Goal: Task Accomplishment & Management: Manage account settings

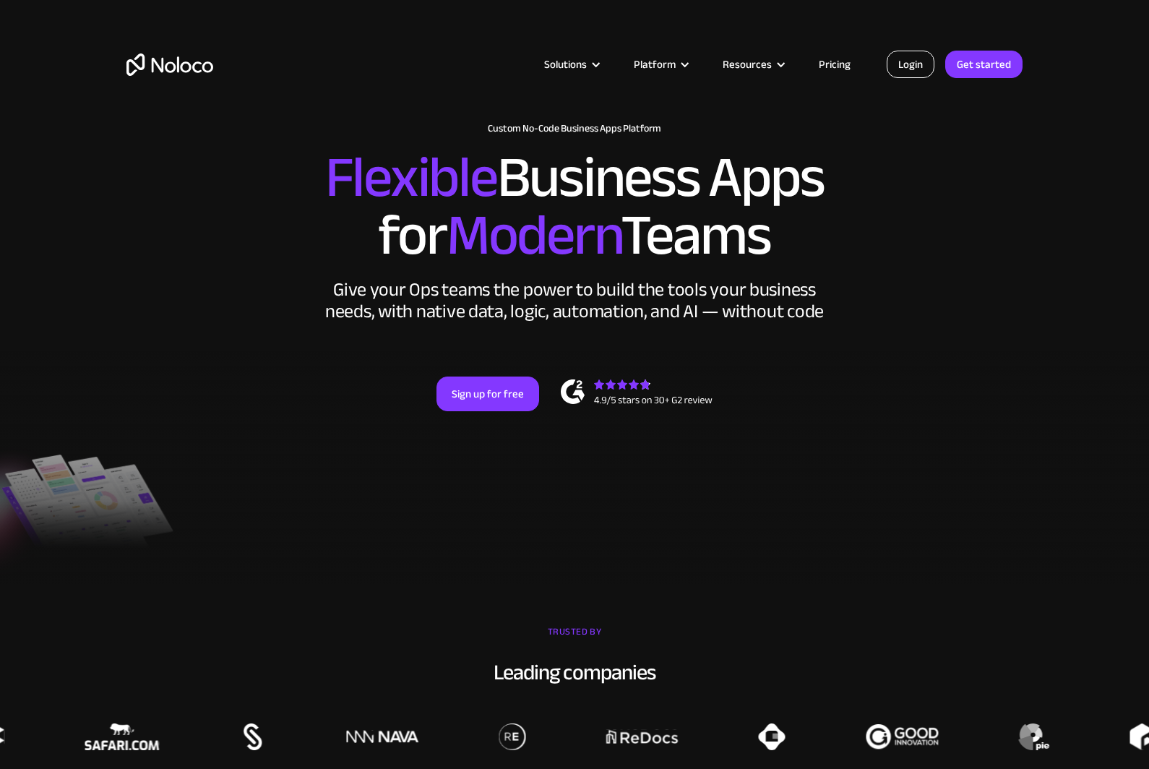
click at [898, 65] on link "Login" at bounding box center [910, 64] width 48 height 27
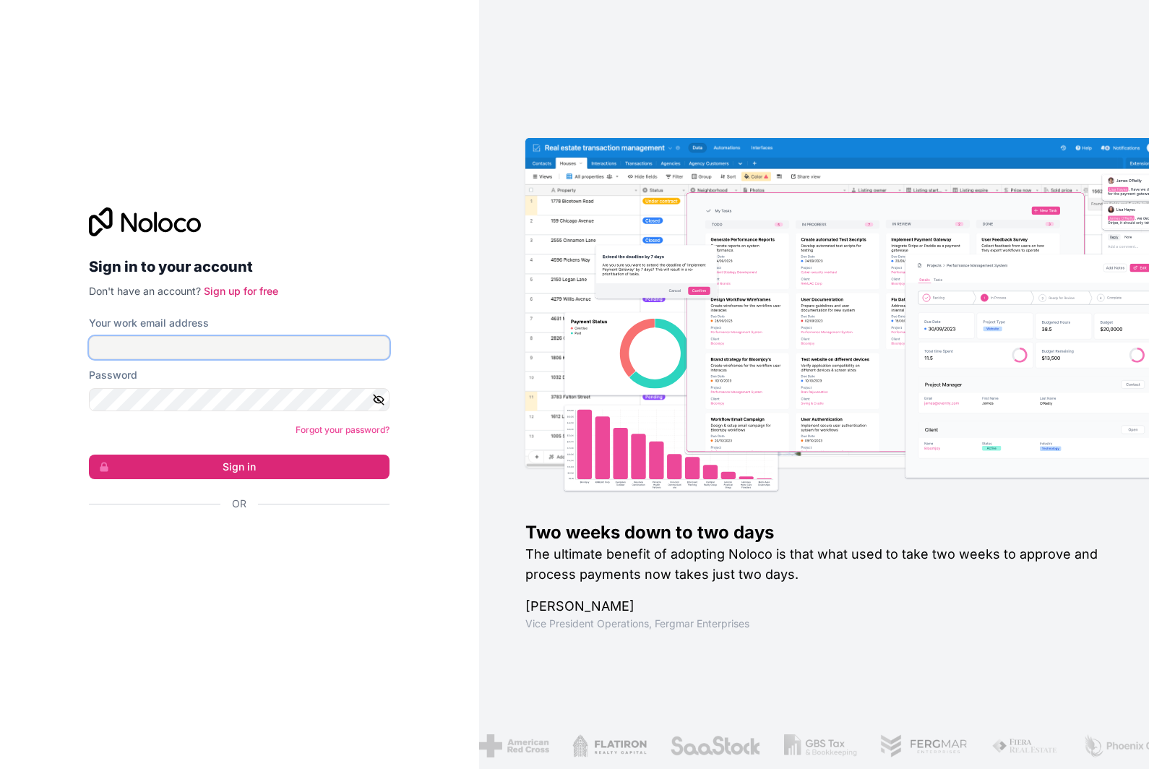
click at [204, 359] on input "Your work email address" at bounding box center [239, 347] width 301 height 23
type input "tony@rvmgroup.ca"
click at [239, 479] on button "Sign in" at bounding box center [239, 466] width 301 height 25
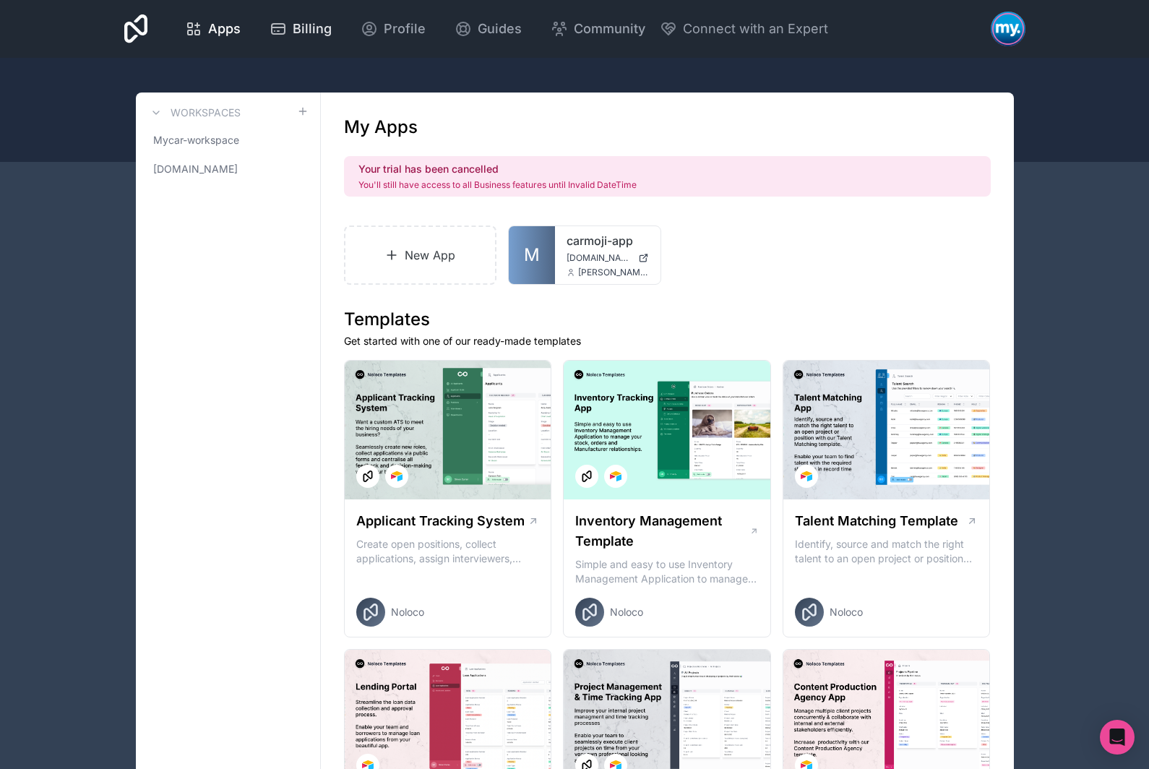
click at [332, 37] on span "Billing" at bounding box center [312, 29] width 39 height 20
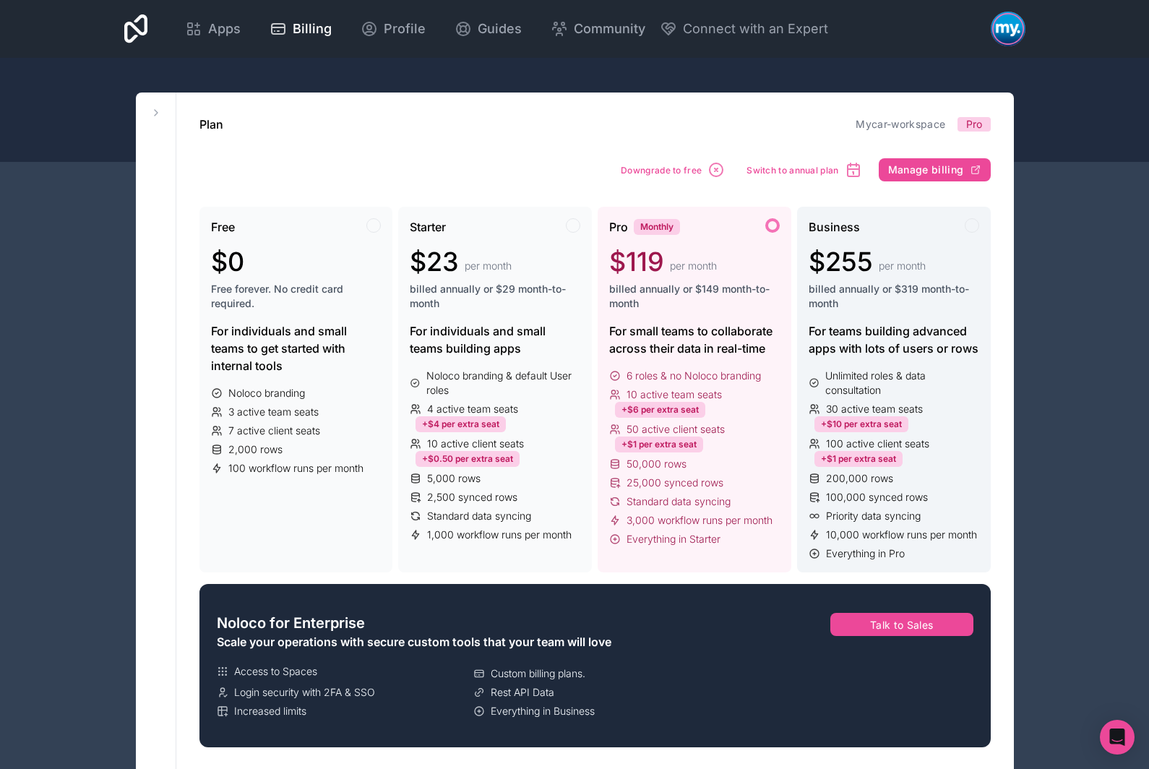
click at [857, 317] on div "Business $255 per month billed annually or $319 month-to-month" at bounding box center [893, 270] width 170 height 104
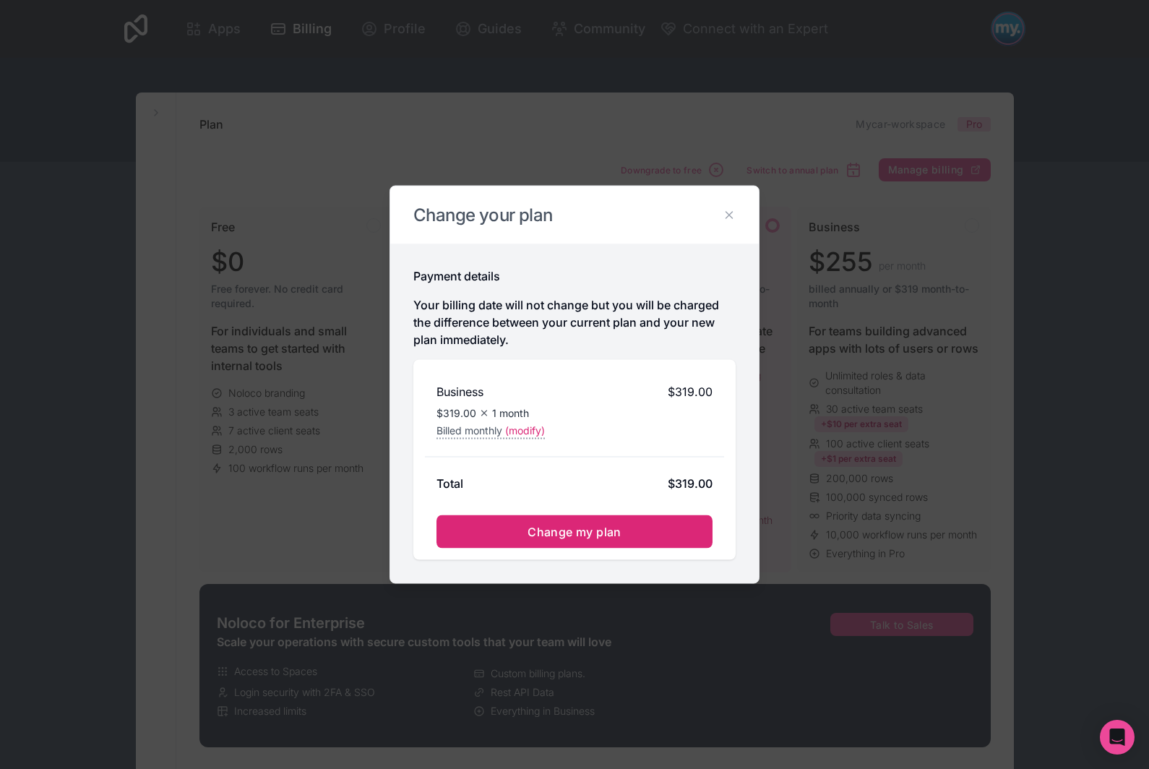
click at [612, 534] on span "Change my plan" at bounding box center [574, 531] width 94 height 14
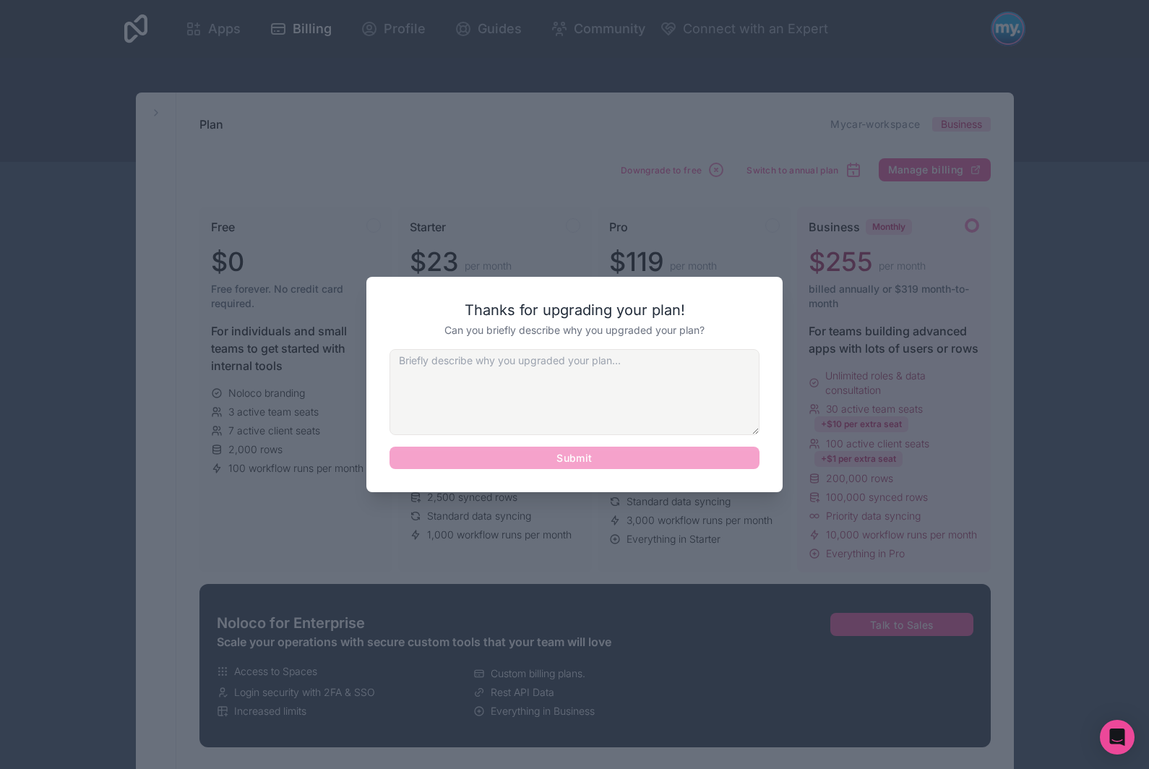
click at [667, 470] on div "Submit" at bounding box center [574, 409] width 370 height 121
click at [660, 429] on textarea at bounding box center [574, 392] width 370 height 86
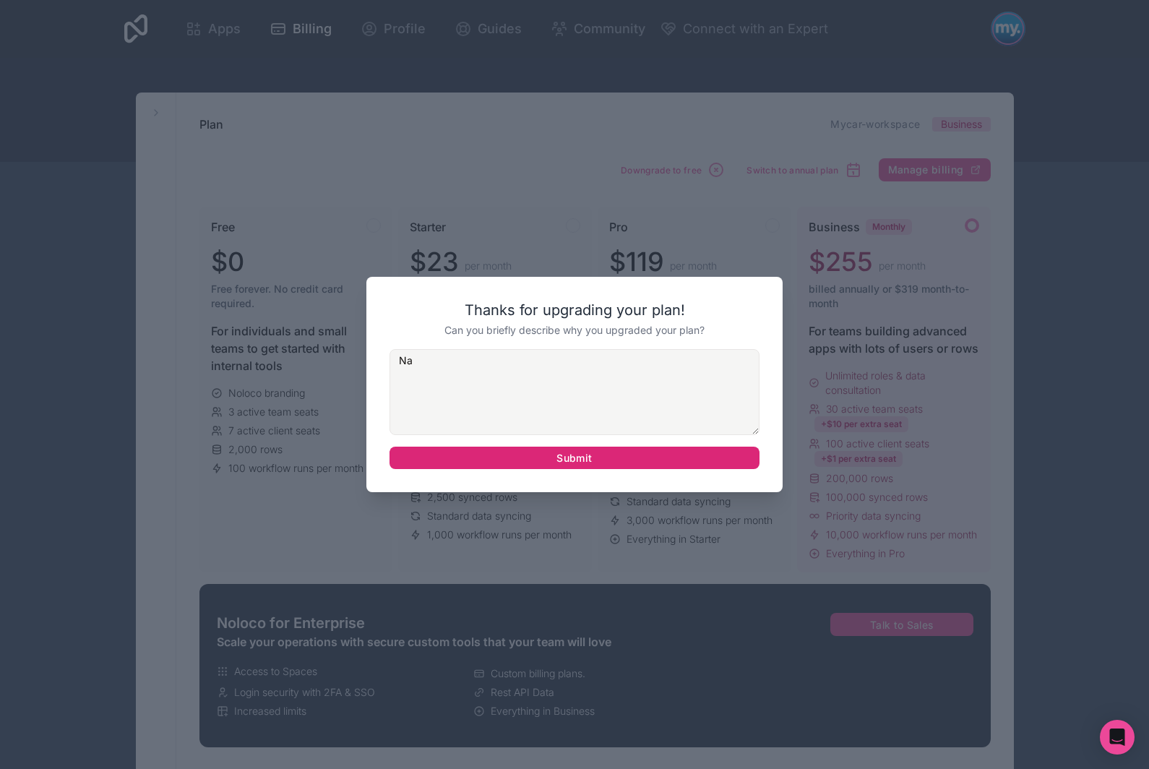
type textarea "Na"
click at [649, 470] on button "Submit" at bounding box center [574, 457] width 370 height 23
